Goal: Navigation & Orientation: Find specific page/section

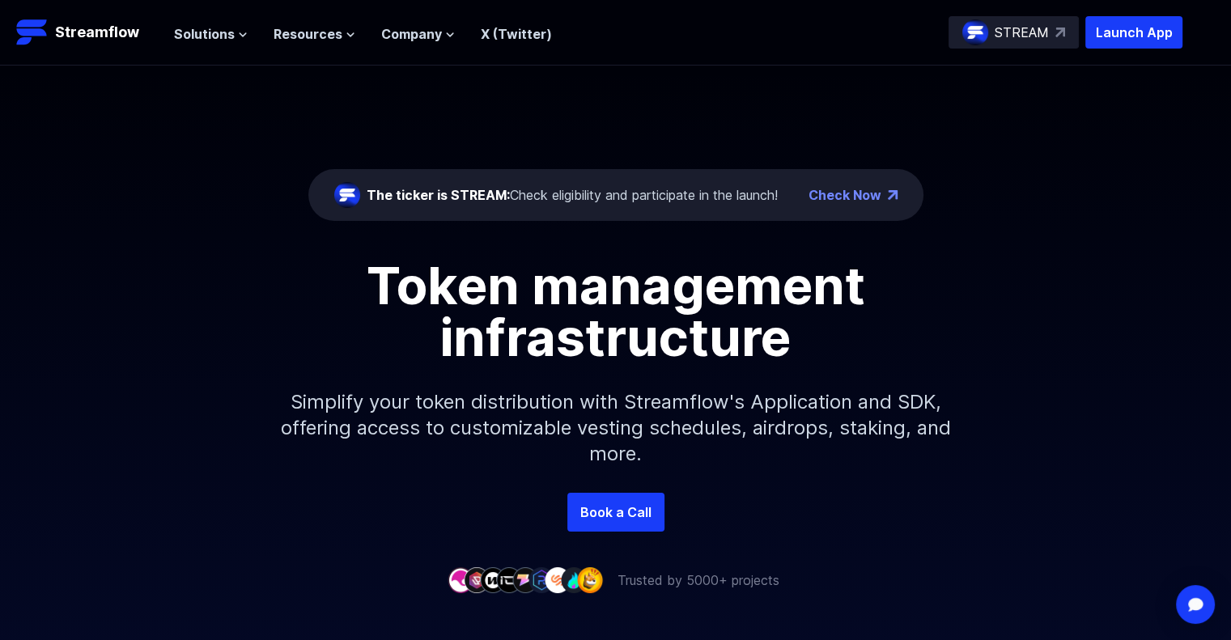
click at [580, 193] on div "The ticker is STREAM: Check eligibility and participate in the launch!" at bounding box center [572, 194] width 411 height 19
click at [688, 193] on div "The ticker is STREAM: Check eligibility and participate in the launch!" at bounding box center [572, 194] width 411 height 19
click at [719, 197] on div "The ticker is STREAM: Check eligibility and participate in the launch!" at bounding box center [572, 194] width 411 height 19
click at [459, 169] on div "The ticker is STREAM: Check eligibility and participate in the launch! Check Now" at bounding box center [615, 195] width 615 height 52
click at [275, 75] on div "The ticker is STREAM: Check eligibility and participate in the launch! Check No…" at bounding box center [615, 279] width 1231 height 427
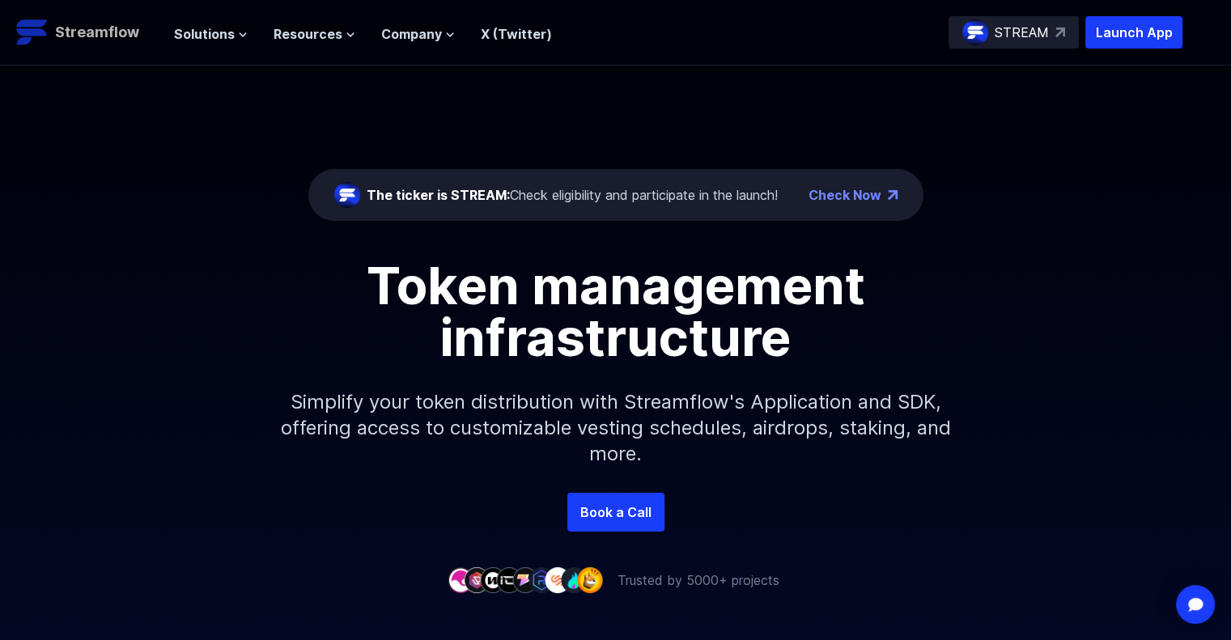
click at [100, 25] on p "Streamflow" at bounding box center [97, 32] width 84 height 23
click at [655, 198] on div "The ticker is STREAM: Check eligibility and participate in the launch!" at bounding box center [572, 194] width 411 height 19
click at [654, 200] on div "The ticker is STREAM: Check eligibility and participate in the launch!" at bounding box center [572, 194] width 411 height 19
click at [657, 199] on div "The ticker is STREAM: Check eligibility and participate in the launch!" at bounding box center [572, 194] width 411 height 19
click at [641, 205] on div "The ticker is STREAM: Check eligibility and participate in the launch!" at bounding box center [556, 195] width 444 height 26
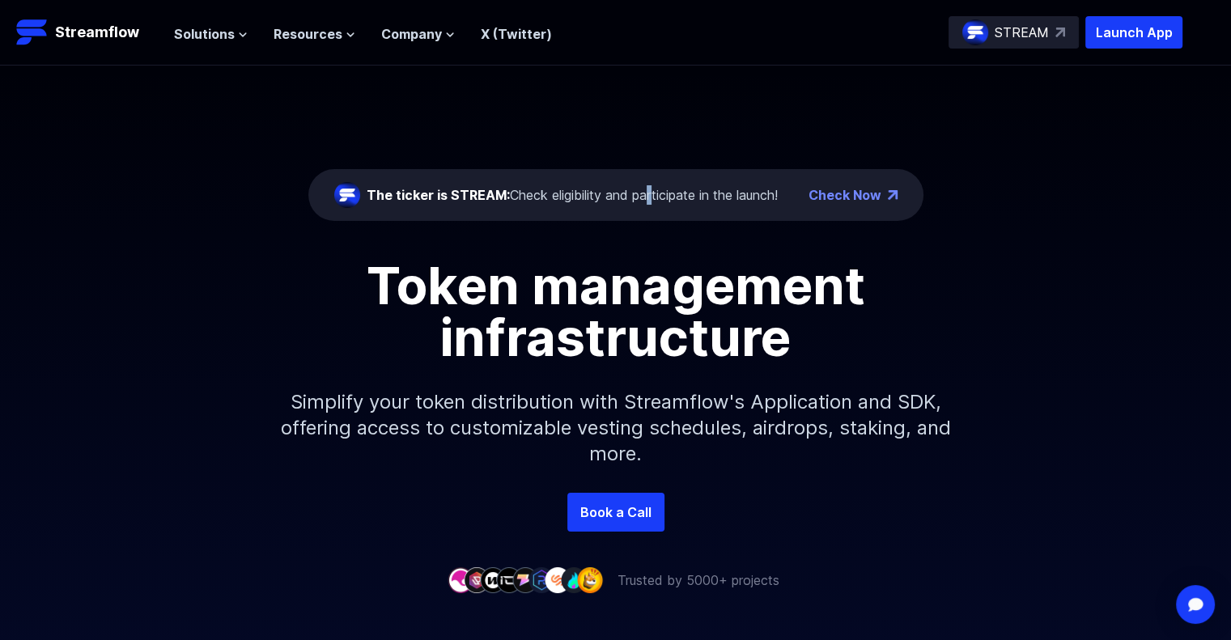
click at [641, 205] on div "The ticker is STREAM: Check eligibility and participate in the launch!" at bounding box center [556, 195] width 444 height 26
click at [665, 189] on div "The ticker is STREAM: Check eligibility and participate in the launch!" at bounding box center [572, 194] width 411 height 19
click at [445, 35] on icon at bounding box center [450, 35] width 10 height 10
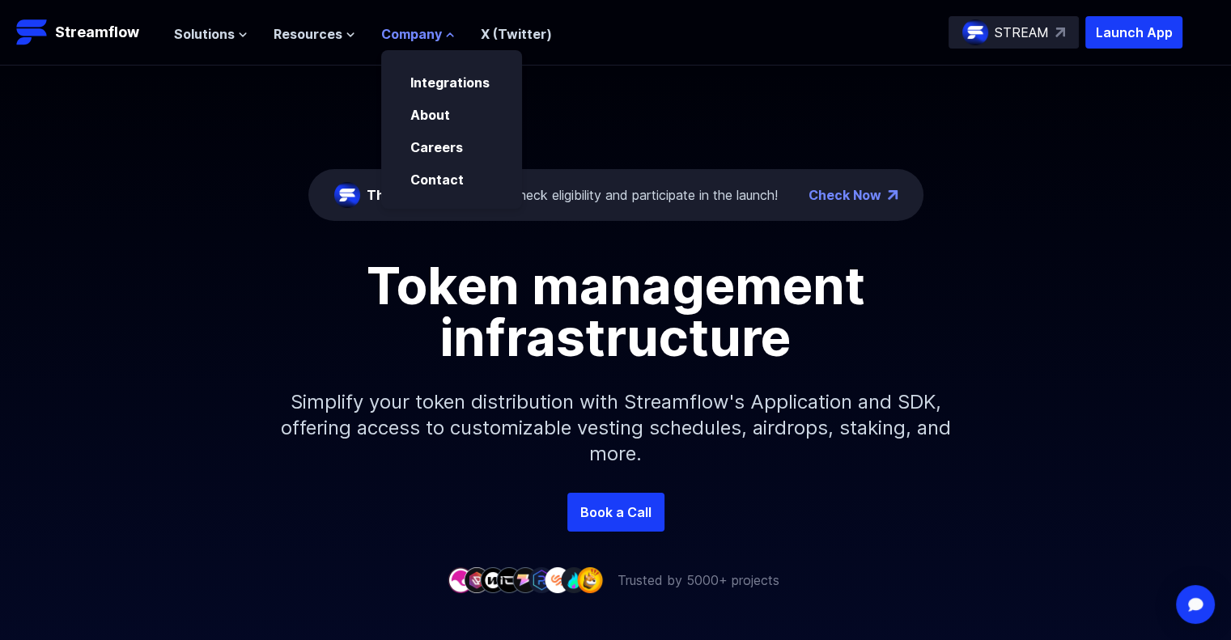
click at [447, 35] on icon at bounding box center [450, 34] width 6 height 3
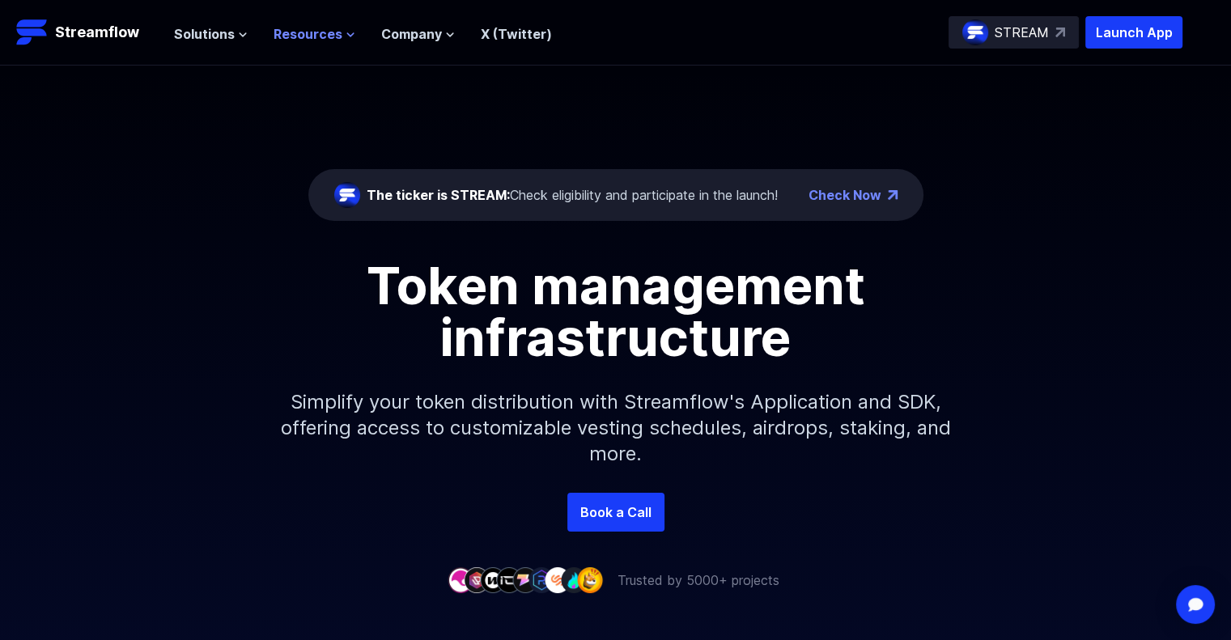
click at [343, 25] on button "Resources" at bounding box center [315, 33] width 82 height 19
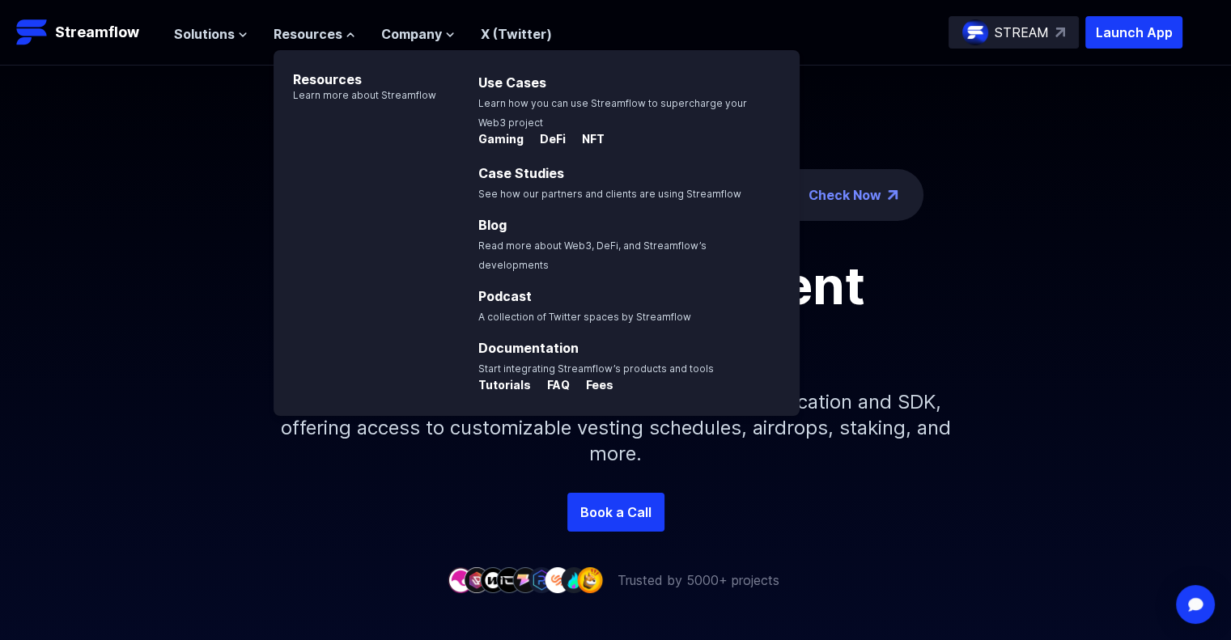
click at [351, 31] on ul "Solutions Overview Streamflow features an all-in-one token distribution platfor…" at bounding box center [363, 33] width 378 height 19
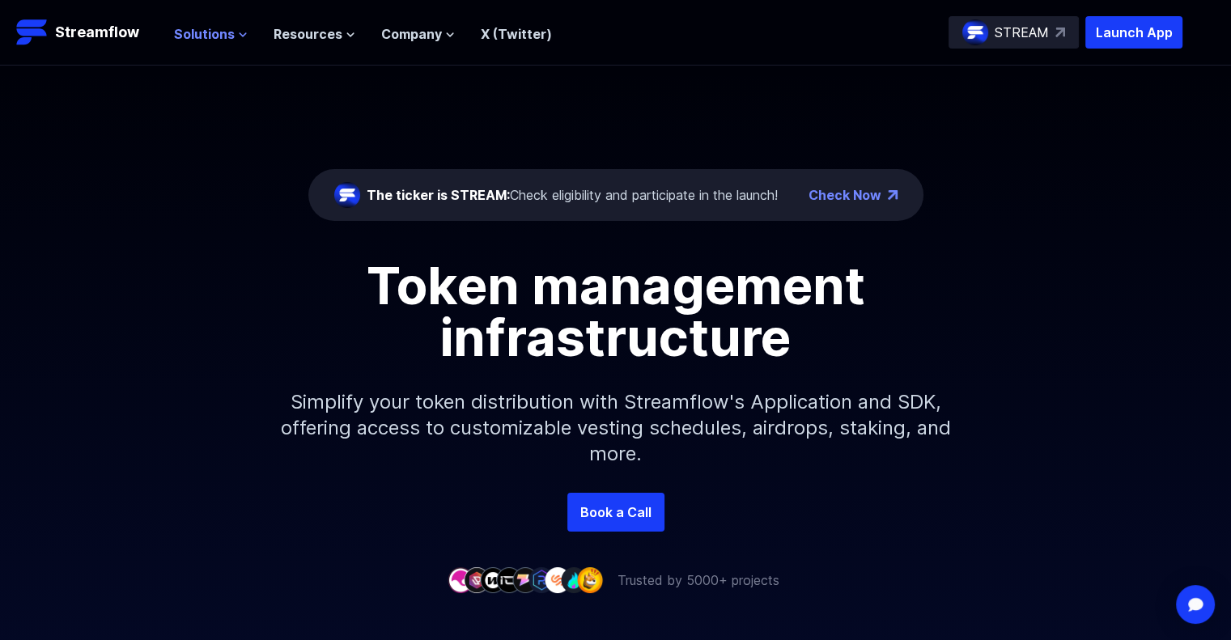
click at [225, 35] on span "Solutions" at bounding box center [204, 33] width 61 height 19
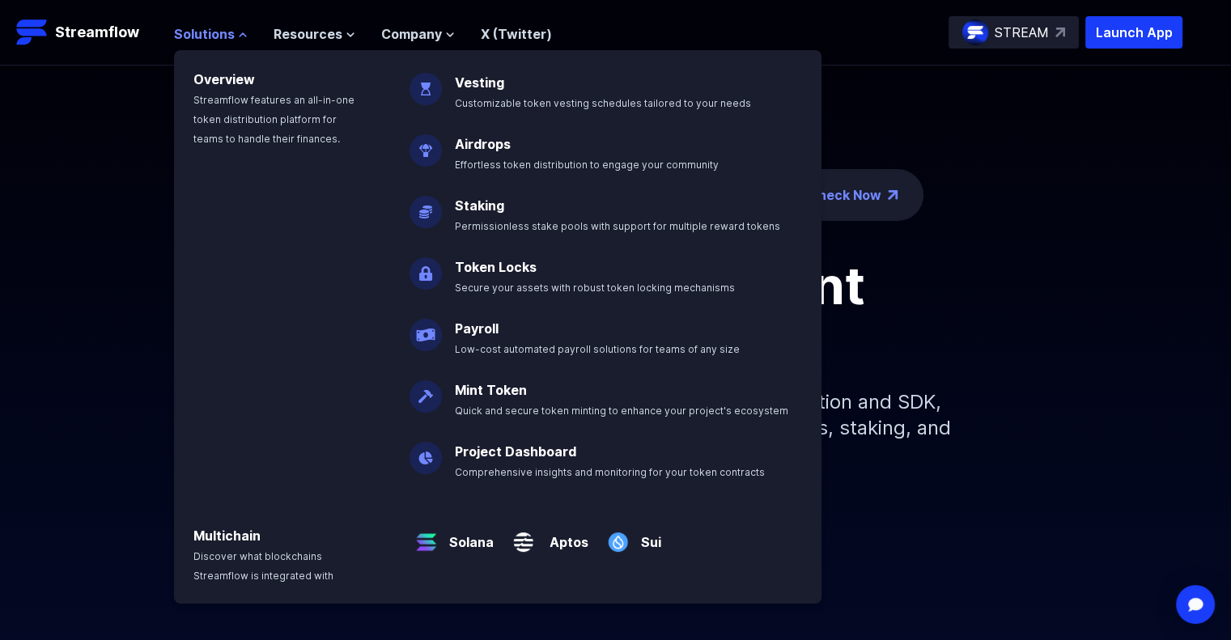
click at [240, 33] on icon at bounding box center [243, 34] width 6 height 3
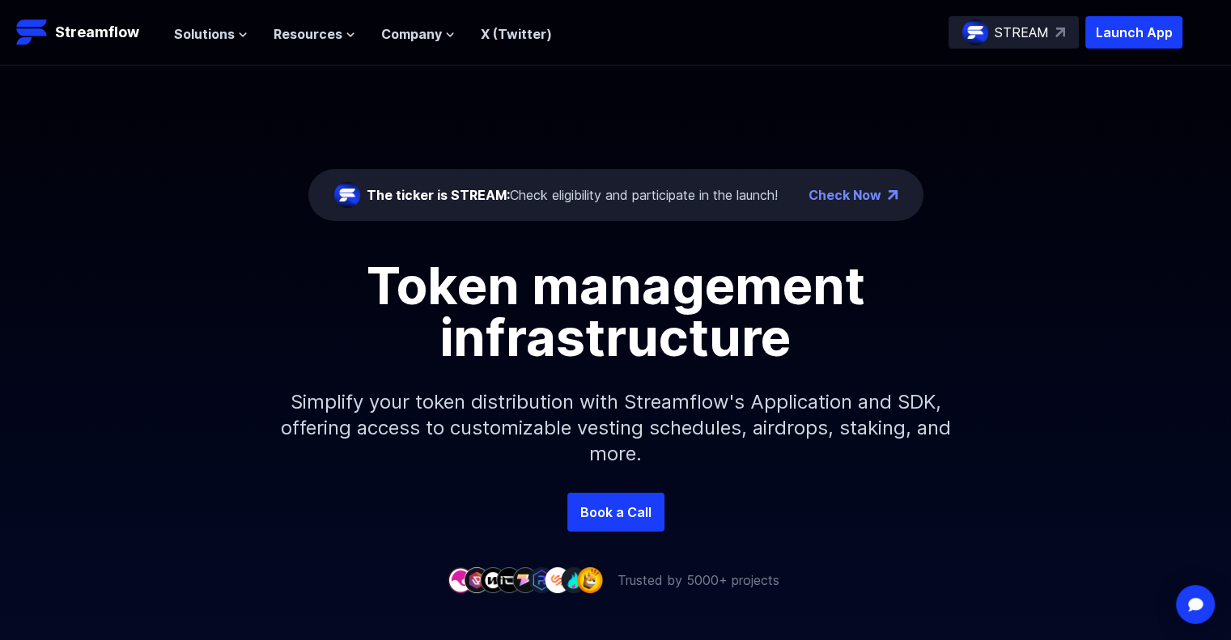
click at [1053, 30] on div "STREAM" at bounding box center [1014, 32] width 130 height 32
click at [452, 36] on ul "Solutions Overview Streamflow features an all-in-one token distribution platfor…" at bounding box center [363, 33] width 378 height 19
click at [452, 35] on ul "Solutions Overview Streamflow features an all-in-one token distribution platfor…" at bounding box center [363, 33] width 378 height 19
click at [445, 34] on icon at bounding box center [450, 35] width 10 height 10
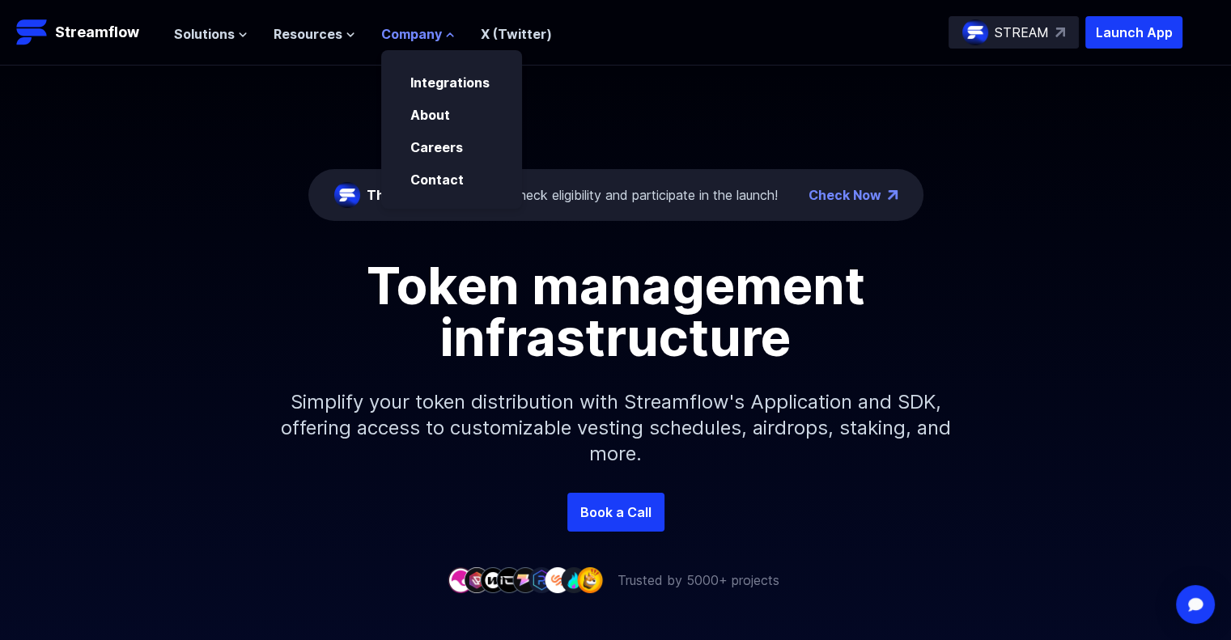
click at [447, 34] on icon at bounding box center [450, 34] width 6 height 3
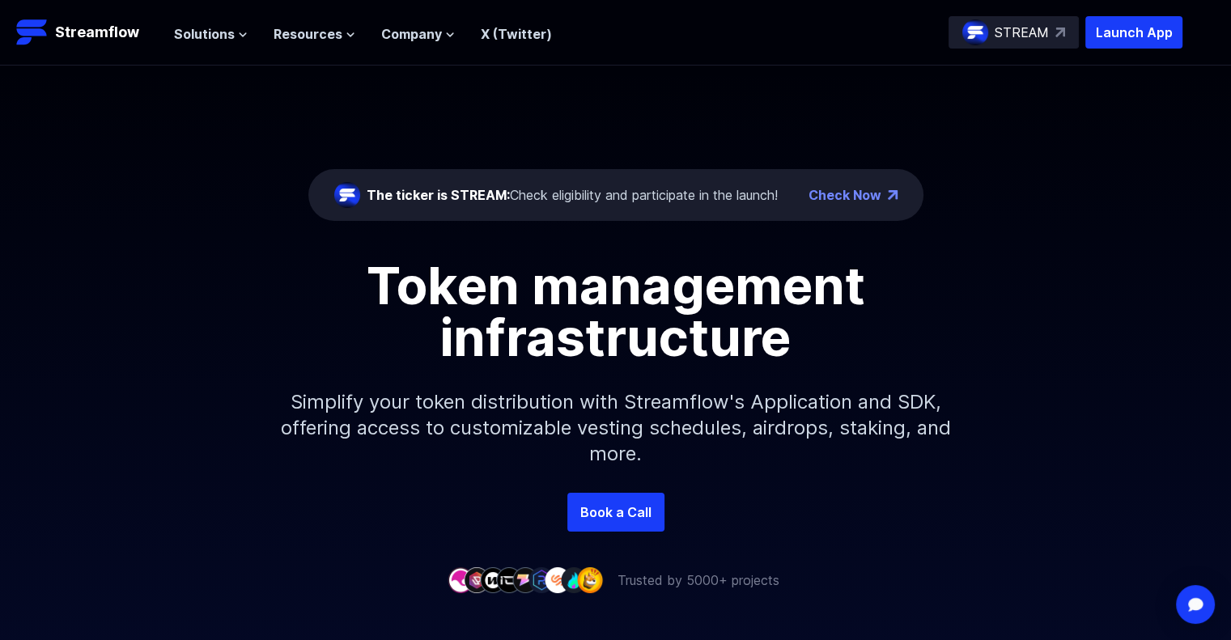
click at [356, 34] on ul "Solutions Overview Streamflow features an all-in-one token distribution platfor…" at bounding box center [363, 33] width 378 height 19
click at [347, 35] on icon at bounding box center [350, 34] width 6 height 3
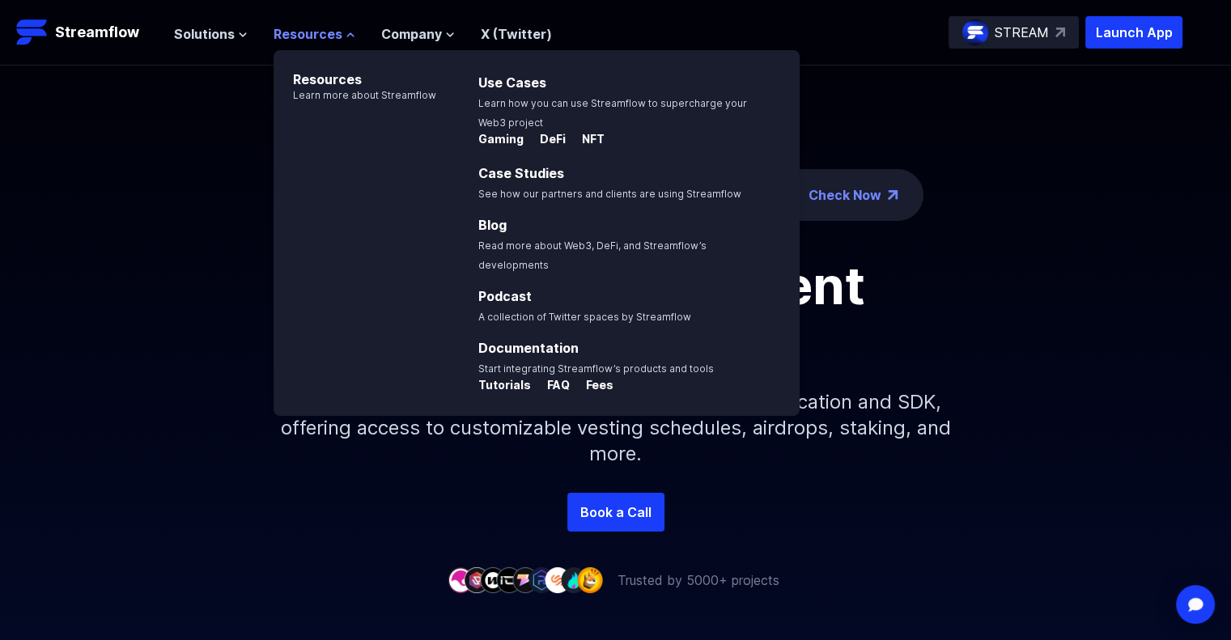
click at [346, 32] on icon at bounding box center [351, 35] width 10 height 10
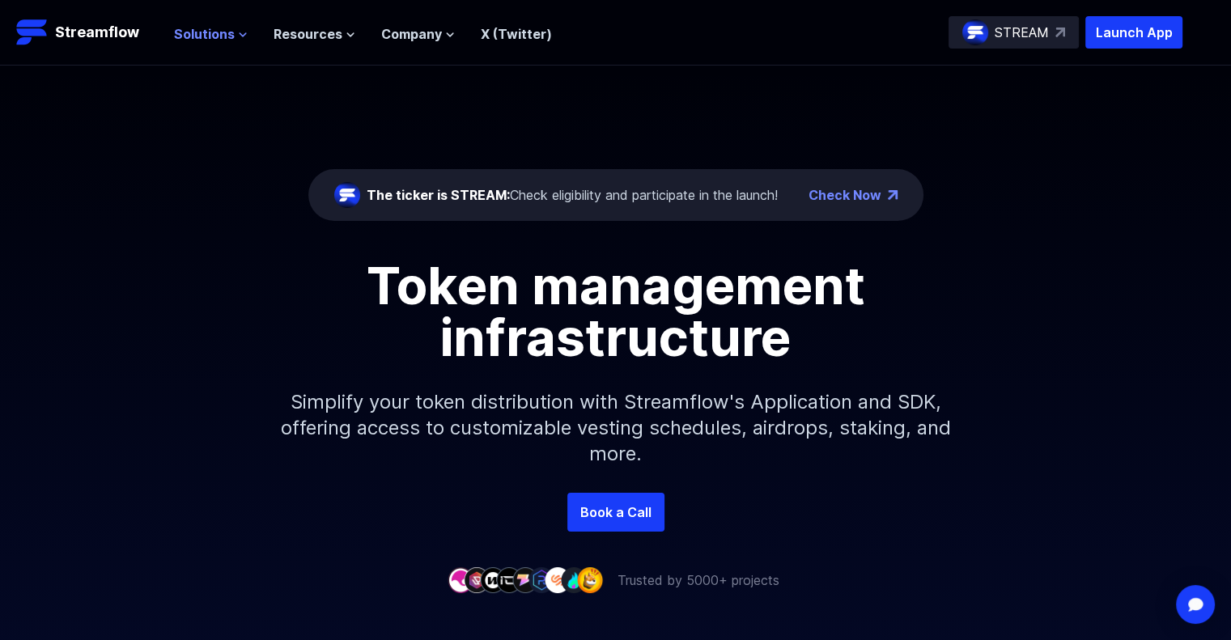
click at [242, 36] on icon at bounding box center [243, 35] width 10 height 10
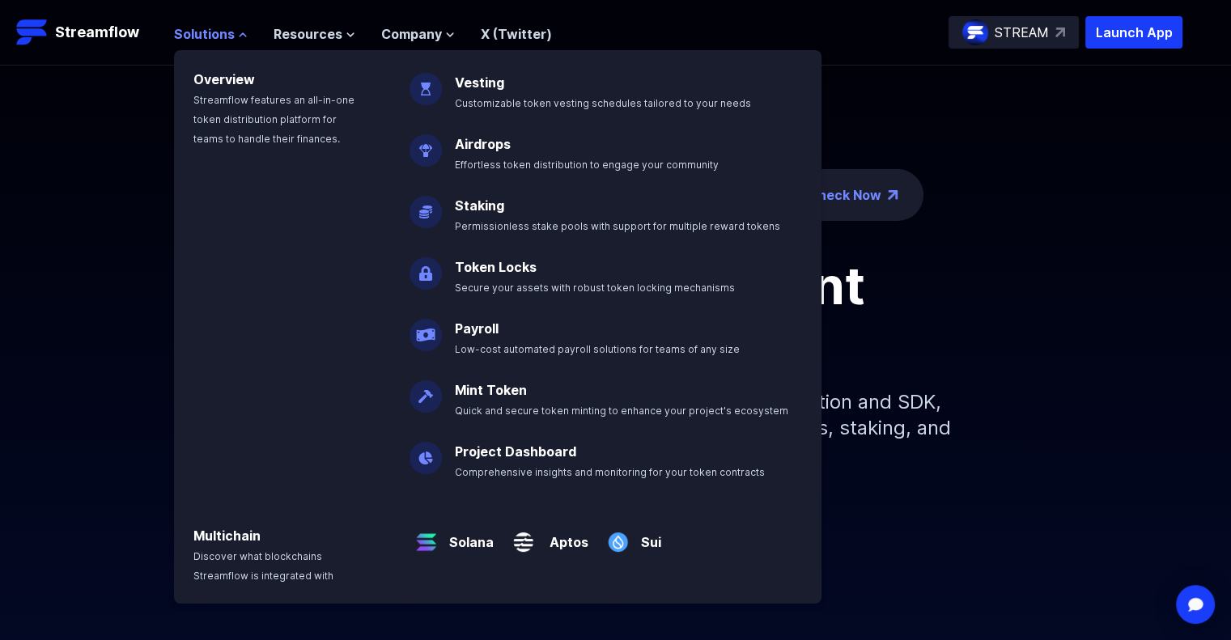
click at [242, 35] on icon at bounding box center [243, 34] width 6 height 3
